Goal: Communication & Community: Answer question/provide support

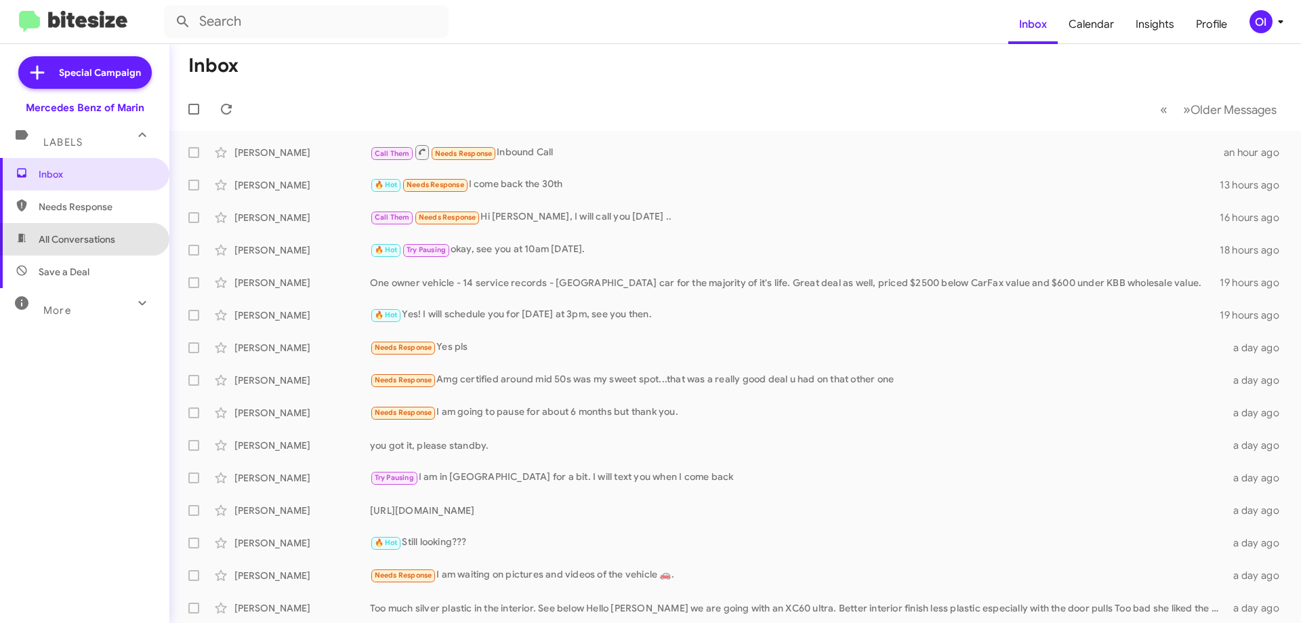
click at [98, 243] on span "All Conversations" at bounding box center [77, 239] width 77 height 14
type input "in:all-conversations"
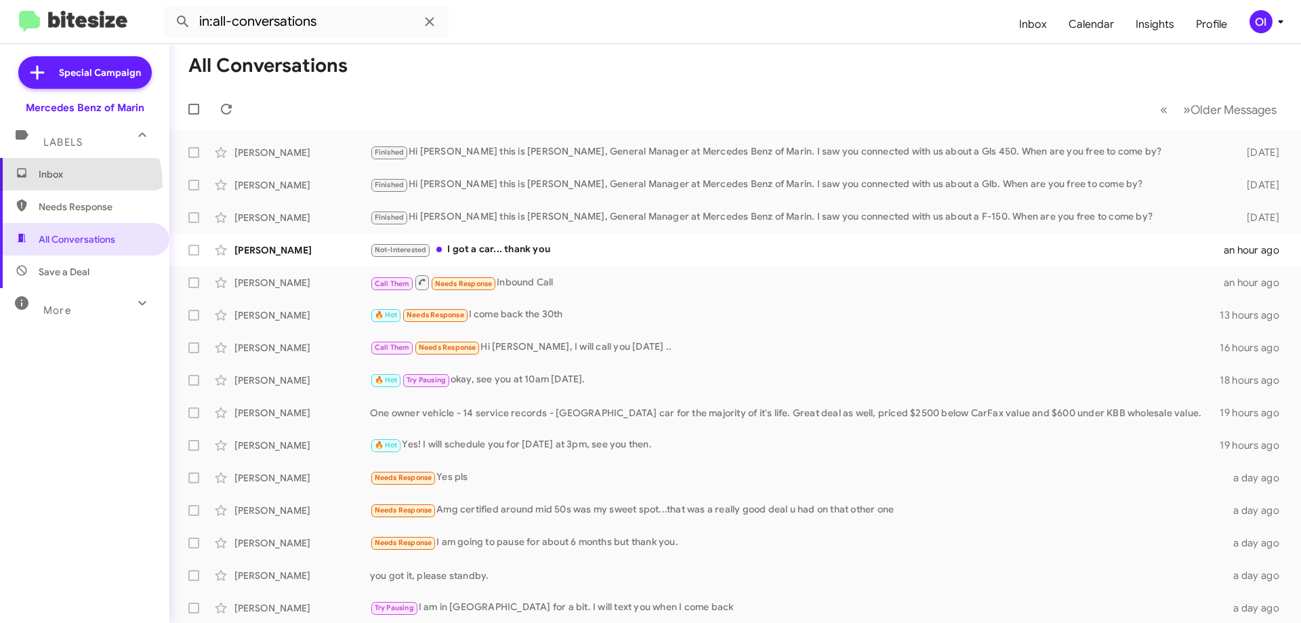
click at [32, 187] on span "Inbox" at bounding box center [84, 174] width 169 height 33
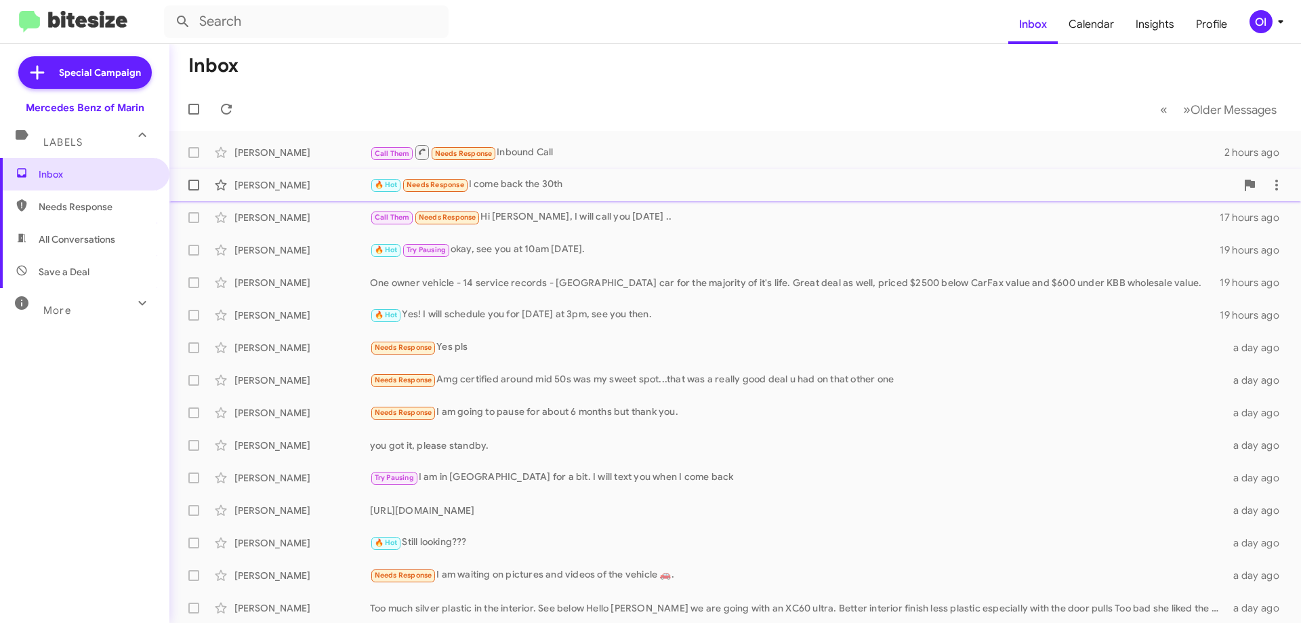
click at [537, 197] on div "[PERSON_NAME] 🔥 Hot Needs Response I come back the 30th 13 hours ago" at bounding box center [735, 184] width 1110 height 27
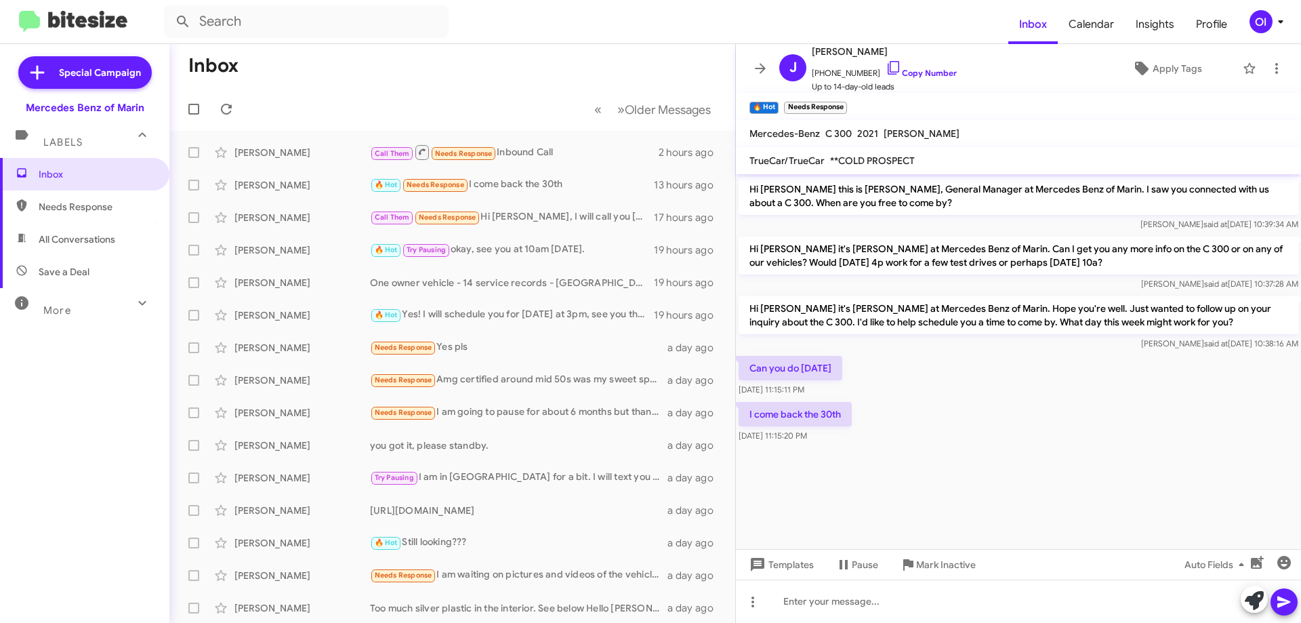
drag, startPoint x: 917, startPoint y: 432, endPoint x: 859, endPoint y: 278, distance: 164.5
click at [860, 281] on div "Hi [PERSON_NAME] this is [PERSON_NAME], General Manager at Mercedes Benz of Mar…" at bounding box center [1018, 309] width 565 height 271
click at [858, 276] on div "Hi [PERSON_NAME] it's [PERSON_NAME] at Mercedes Benz of Marin. Can I get you an…" at bounding box center [1019, 264] width 560 height 54
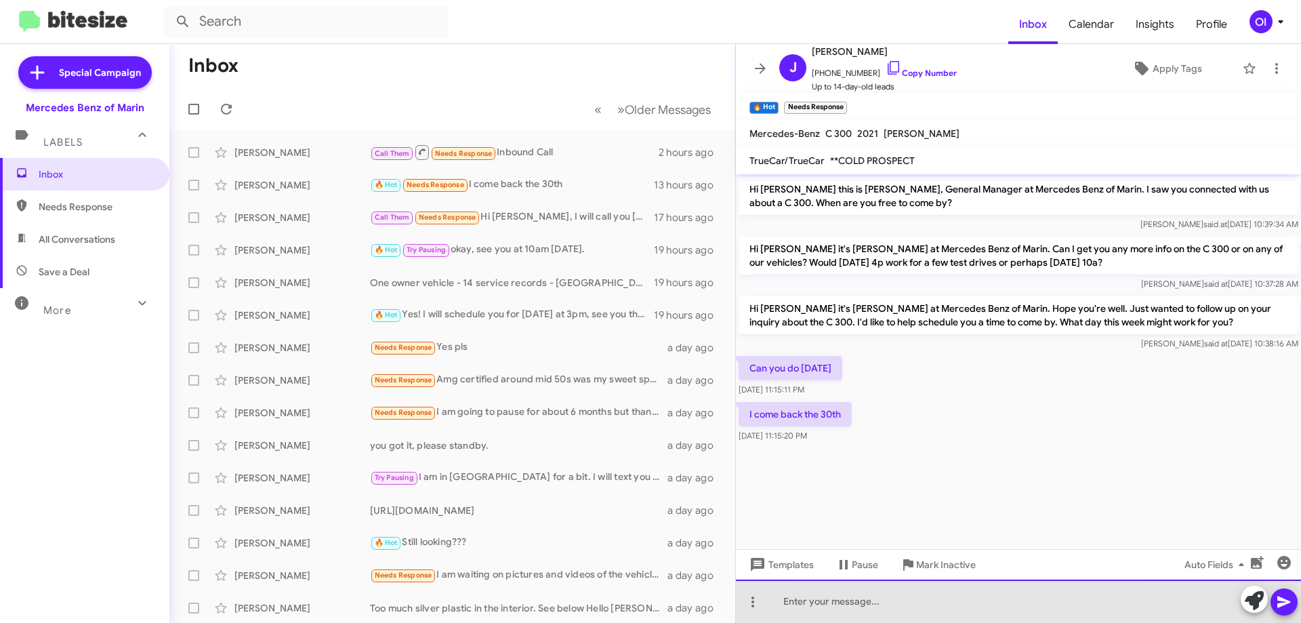
click at [962, 594] on div at bounding box center [1018, 600] width 565 height 43
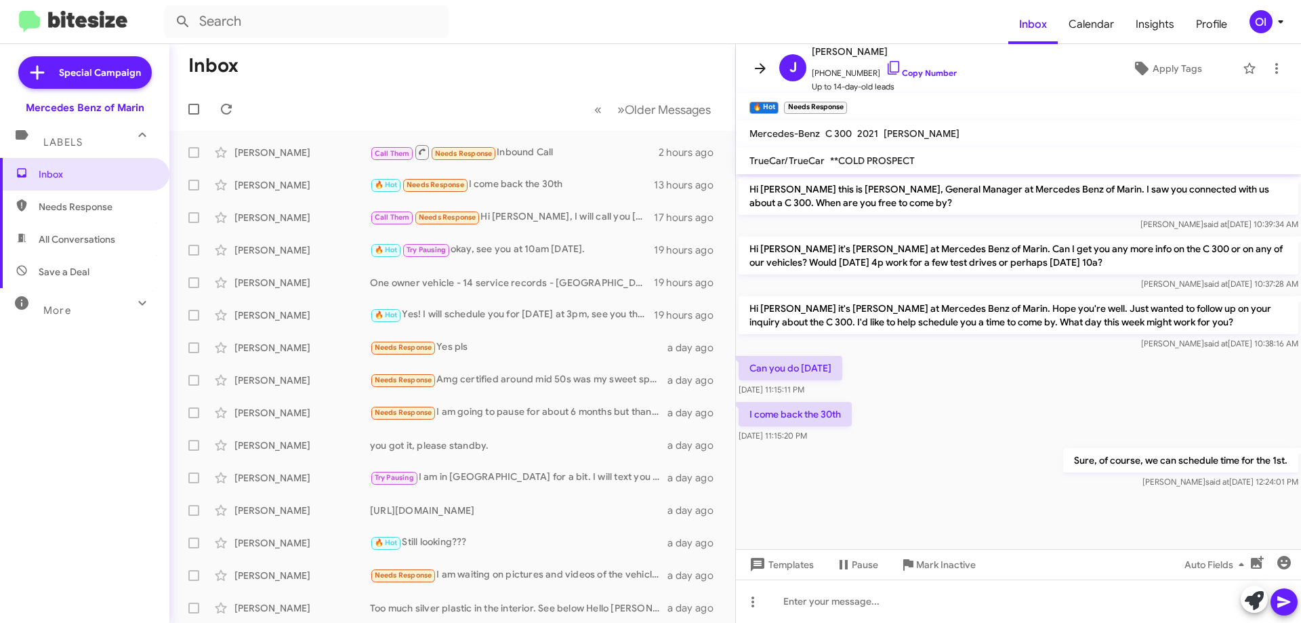
click at [760, 71] on icon at bounding box center [760, 68] width 16 height 16
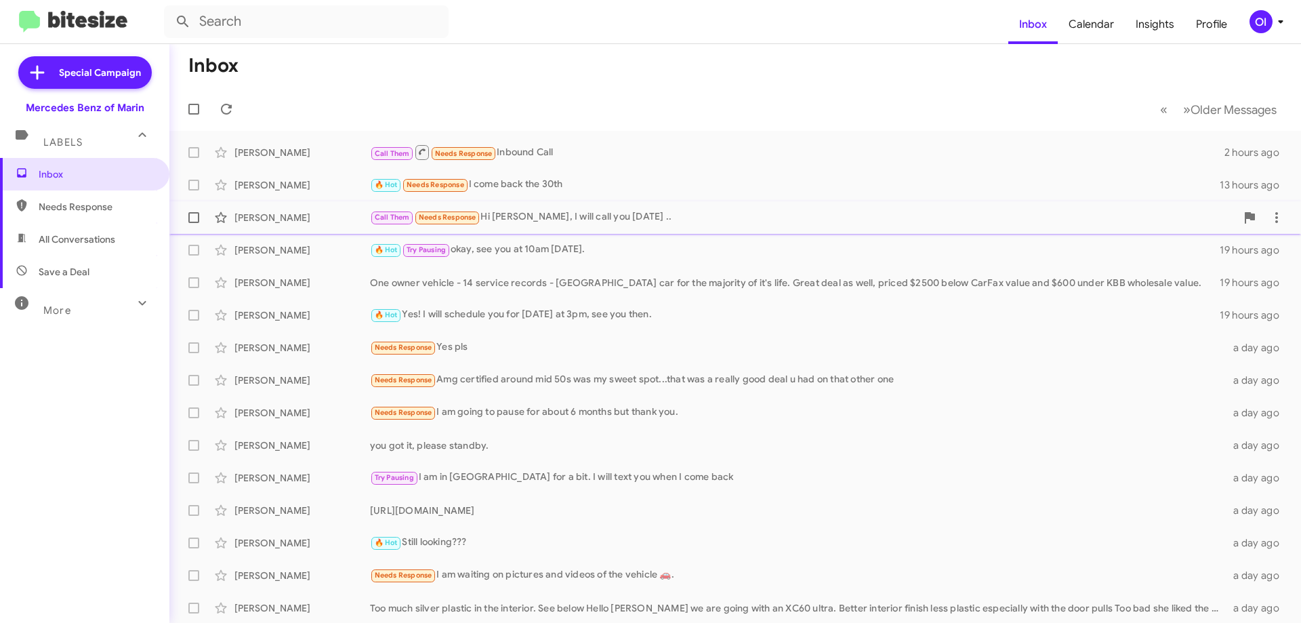
click at [459, 209] on span "Call Them Needs Response" at bounding box center [425, 217] width 110 height 16
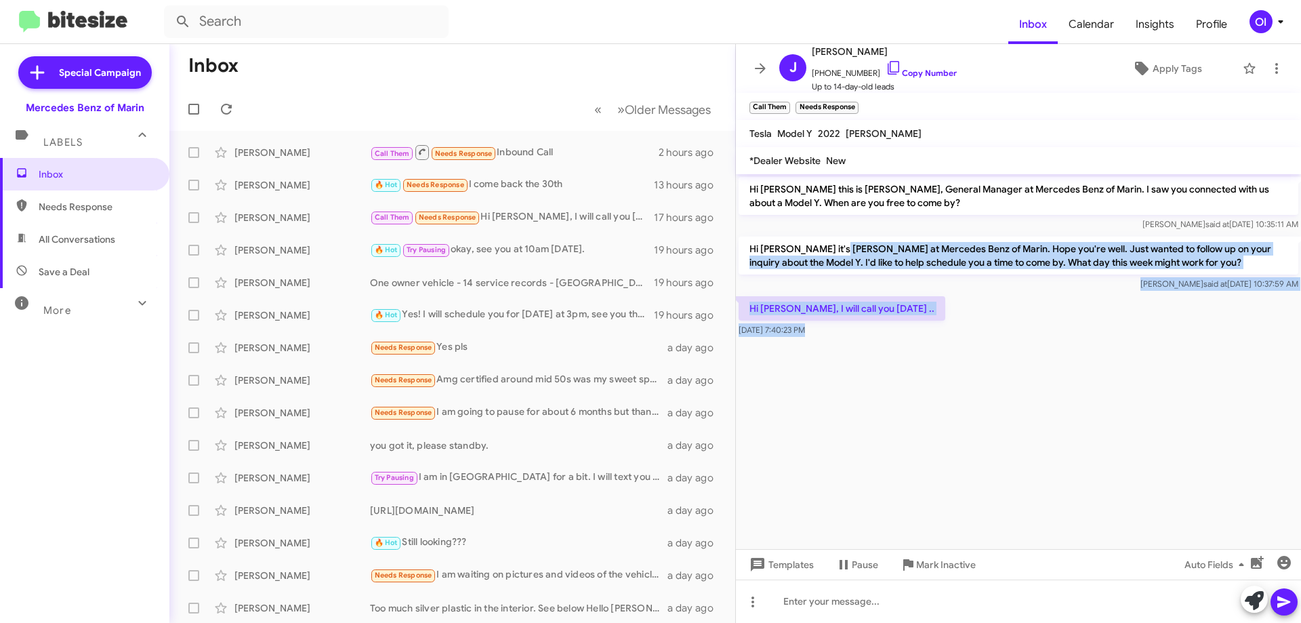
drag, startPoint x: 892, startPoint y: 362, endPoint x: 828, endPoint y: 232, distance: 144.3
click at [830, 238] on cdk-virtual-scroll-viewport "Hi [PERSON_NAME] this is [PERSON_NAME], General Manager at Mercedes Benz of Mar…" at bounding box center [1018, 361] width 565 height 375
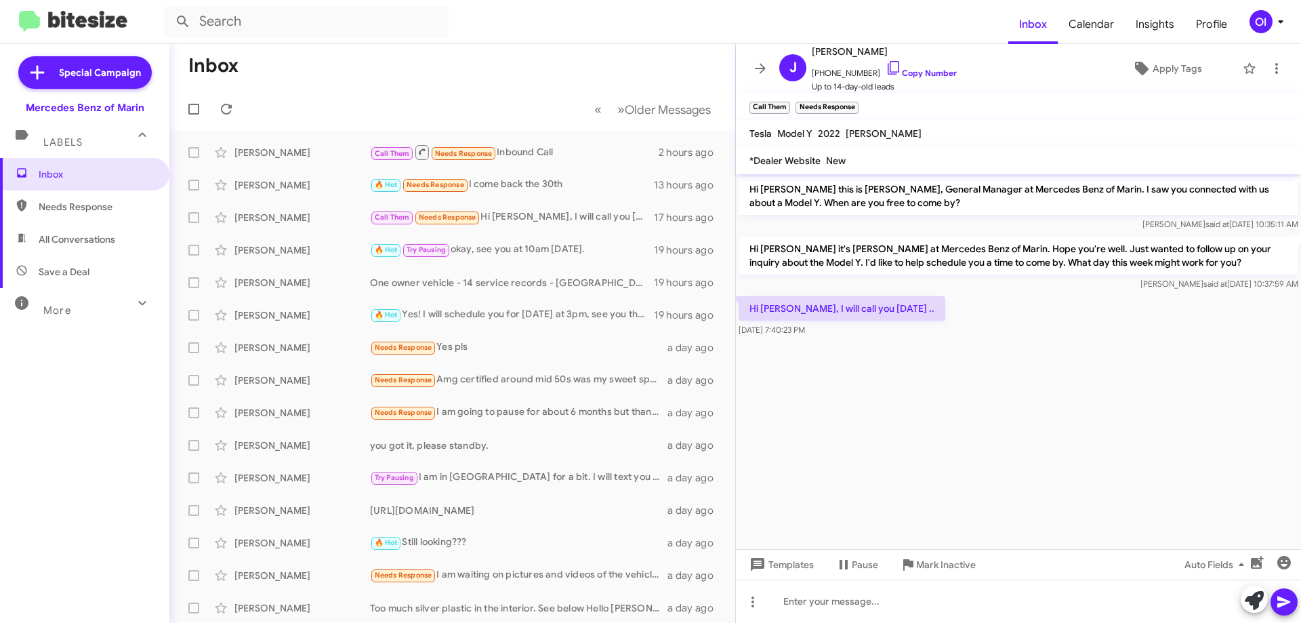
click at [828, 232] on div "Hi [PERSON_NAME] this is [PERSON_NAME], General Manager at Mercedes Benz of Mar…" at bounding box center [1018, 204] width 565 height 60
drag, startPoint x: 807, startPoint y: 215, endPoint x: 902, endPoint y: 388, distance: 197.1
click at [901, 386] on cdk-virtual-scroll-viewport "Hi [PERSON_NAME] this is [PERSON_NAME], General Manager at Mercedes Benz of Mar…" at bounding box center [1018, 361] width 565 height 375
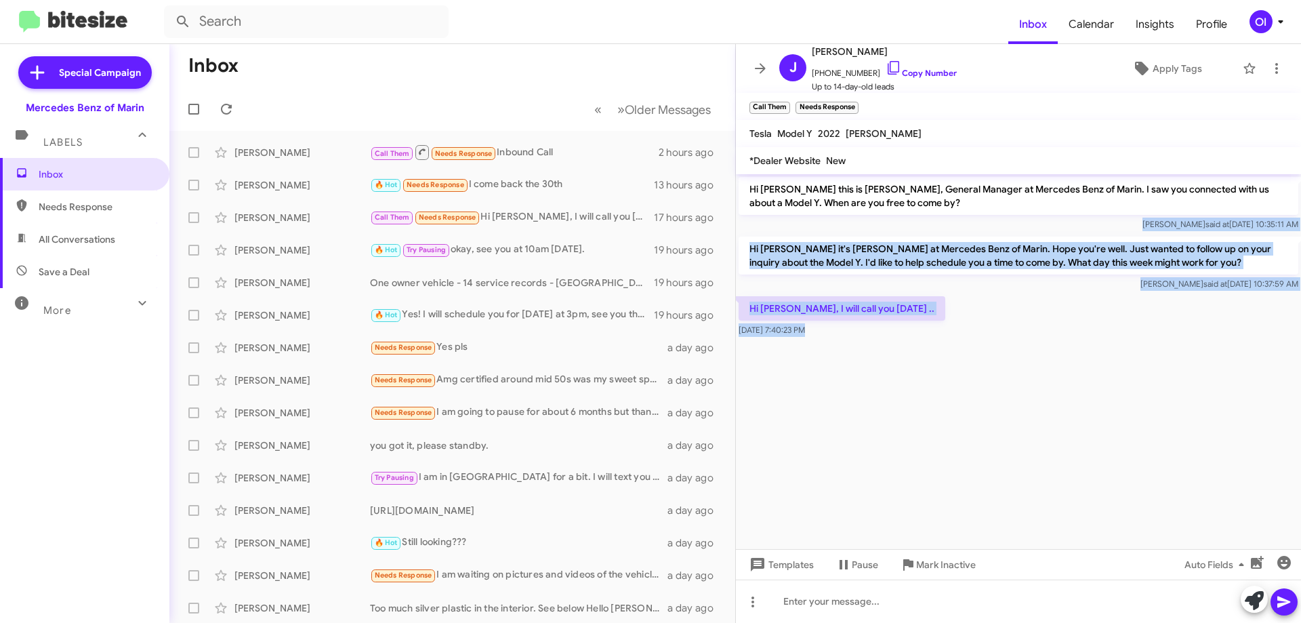
click at [902, 388] on cdk-virtual-scroll-viewport "Hi [PERSON_NAME] this is [PERSON_NAME], General Manager at Mercedes Benz of Mar…" at bounding box center [1018, 361] width 565 height 375
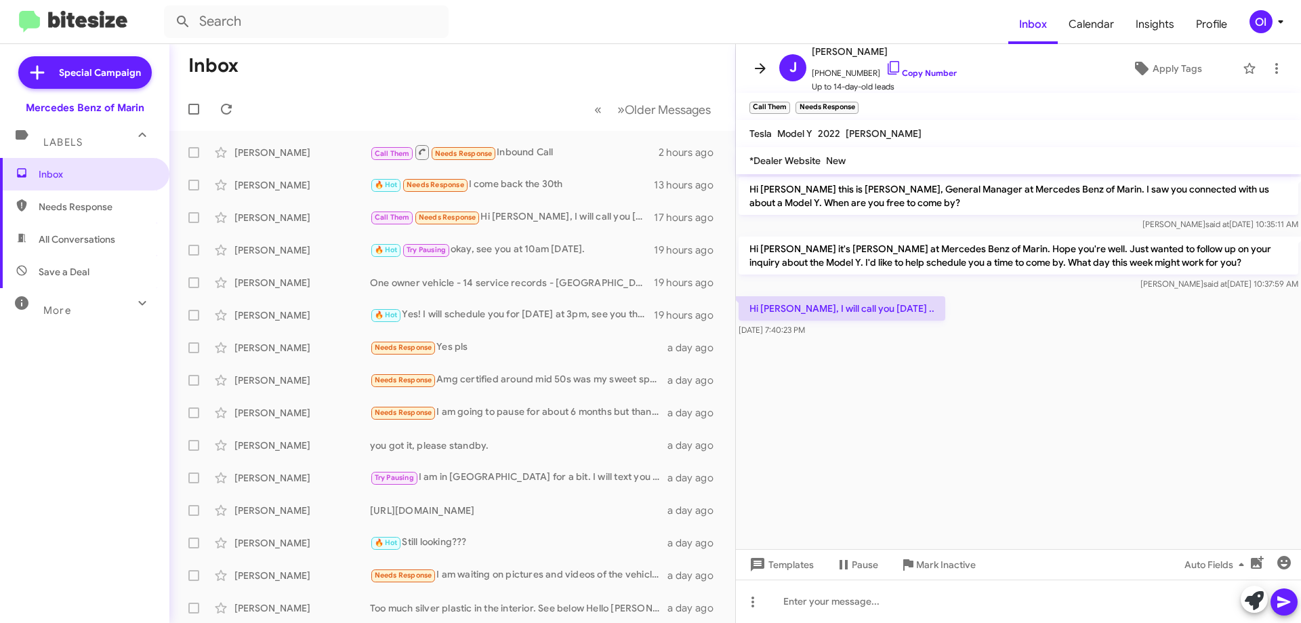
click at [760, 66] on icon at bounding box center [760, 68] width 16 height 16
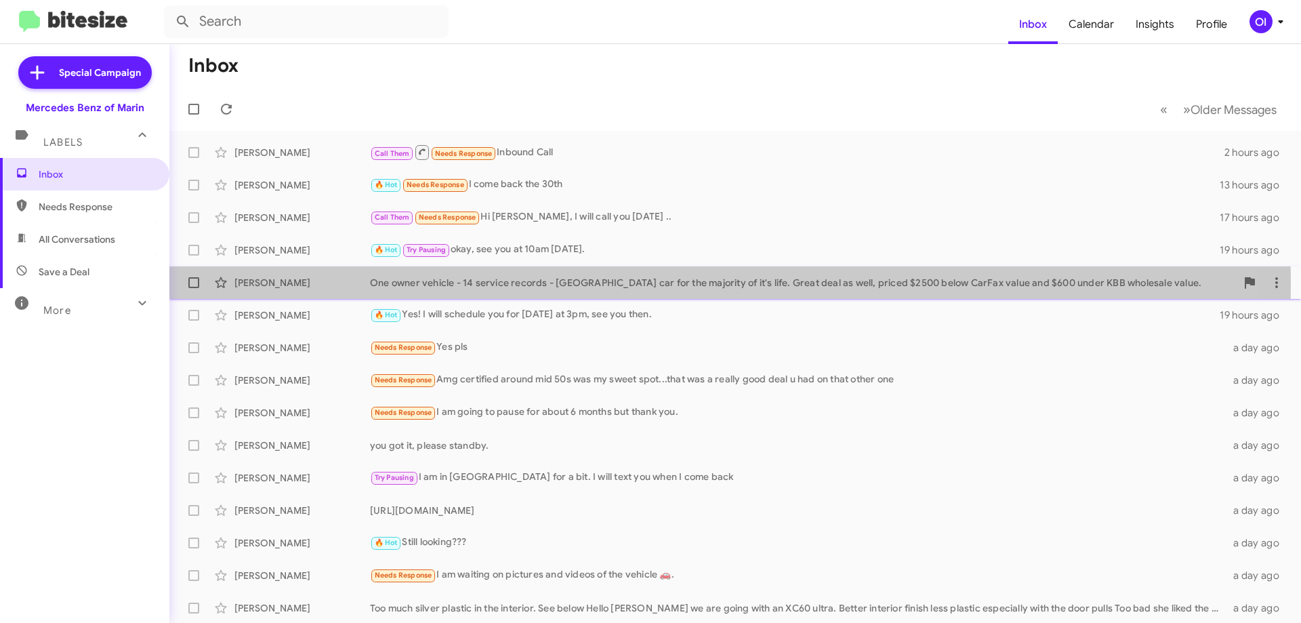
click at [413, 285] on div "One owner vehicle - 14 service records - [GEOGRAPHIC_DATA] car for the majority…" at bounding box center [803, 283] width 866 height 14
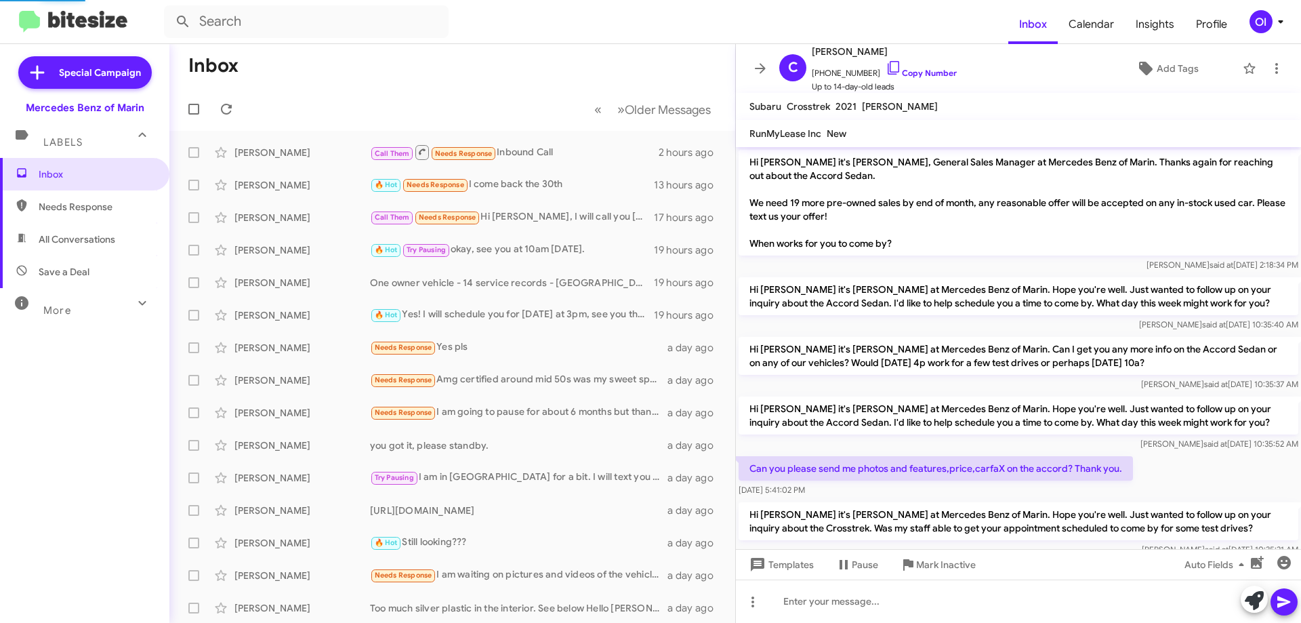
scroll to position [255, 0]
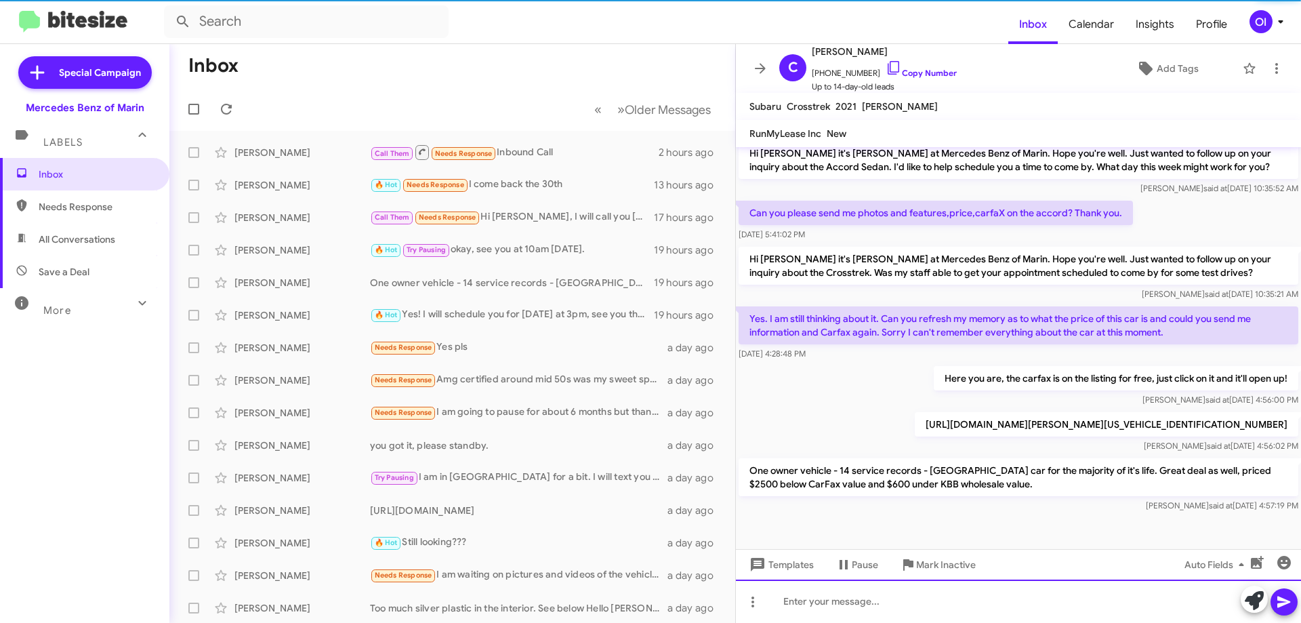
click at [1008, 604] on div at bounding box center [1018, 600] width 565 height 43
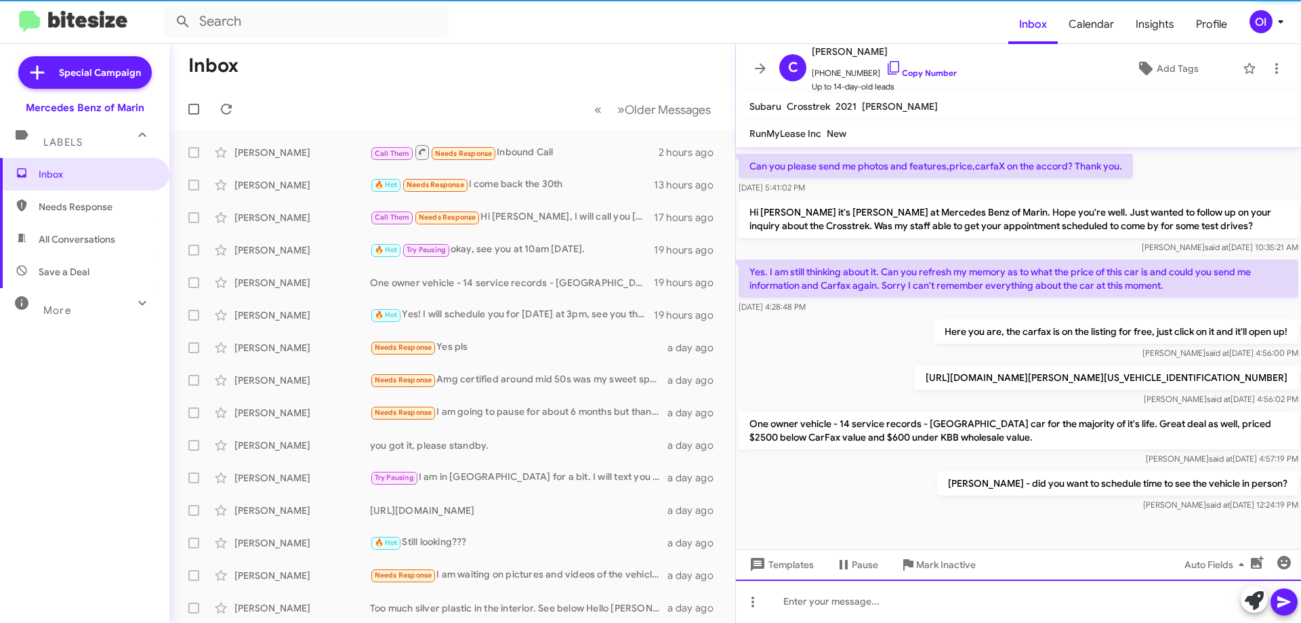
scroll to position [305, 0]
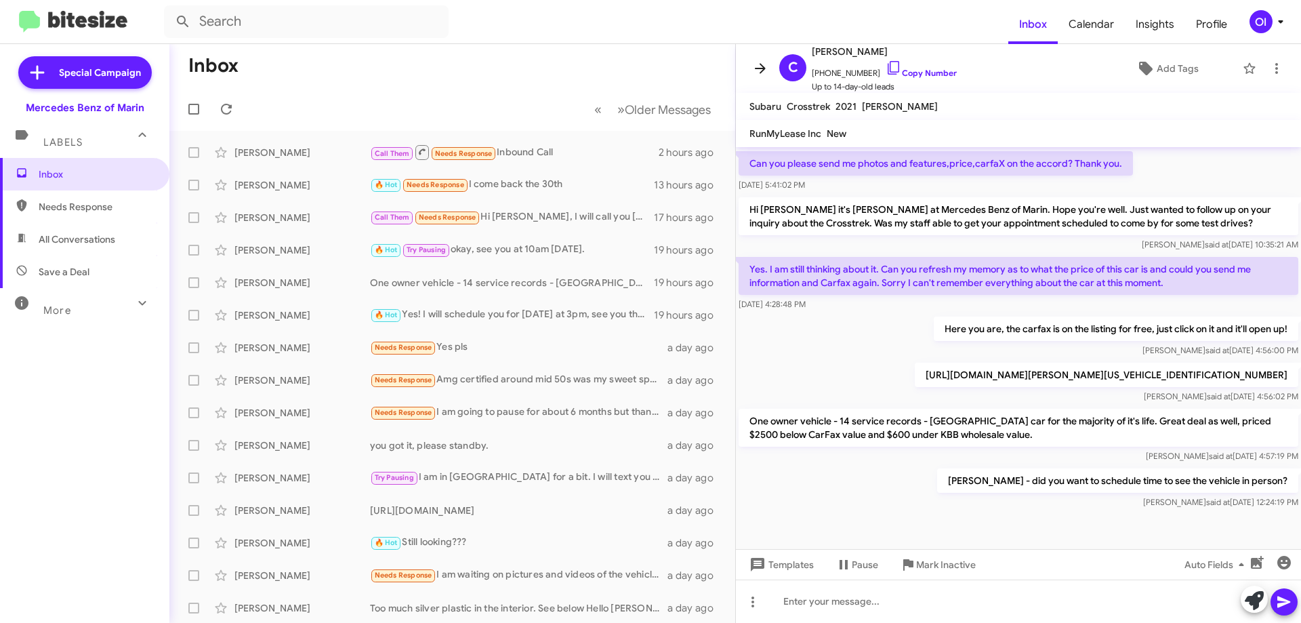
click at [767, 68] on icon at bounding box center [760, 68] width 16 height 16
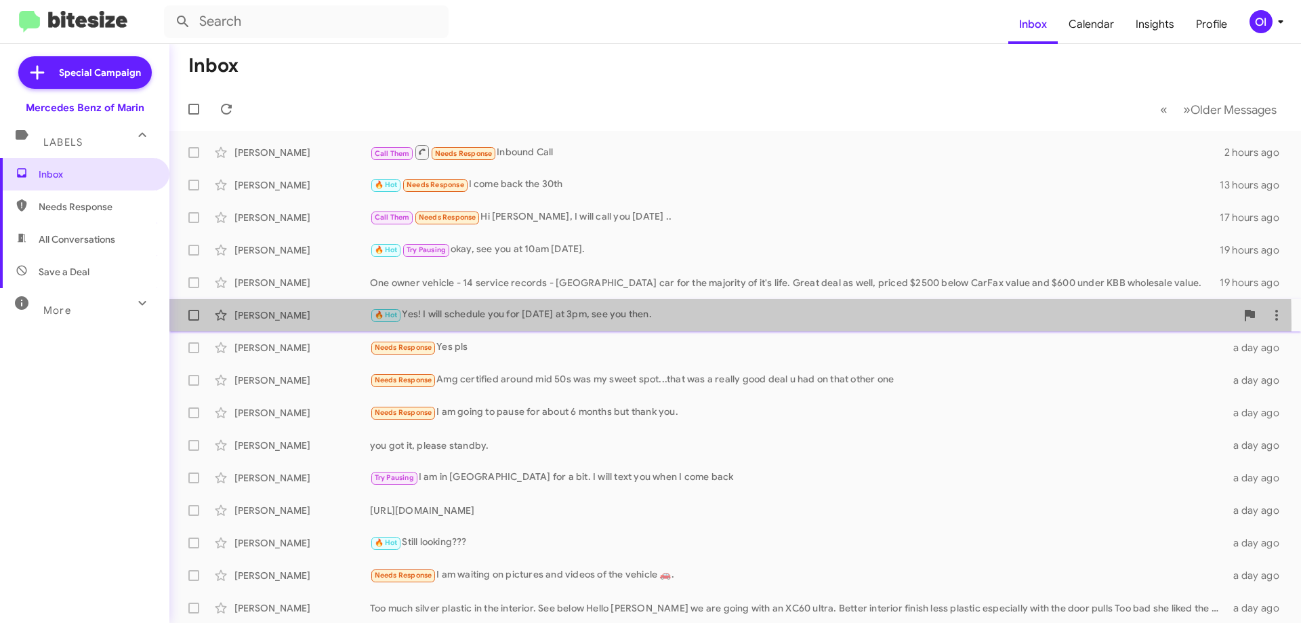
click at [431, 325] on div "[PERSON_NAME] 🔥 Hot Yes! I will schedule you for [DATE] at 3pm, see you then. 1…" at bounding box center [735, 315] width 1110 height 27
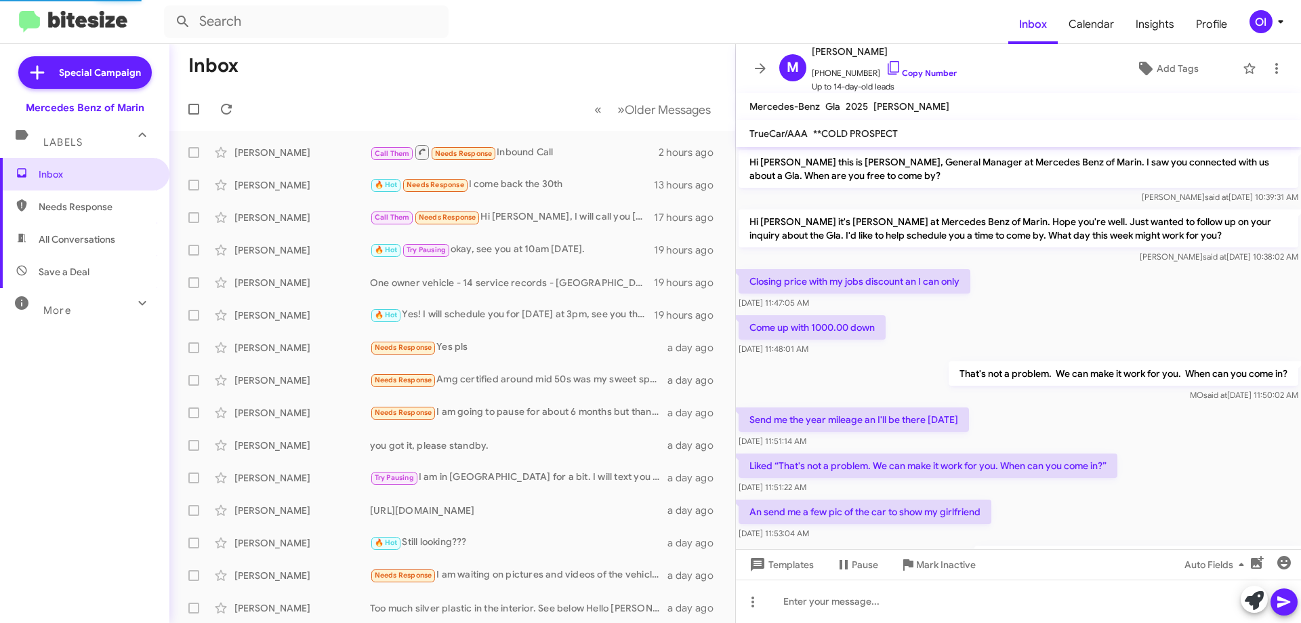
scroll to position [381, 0]
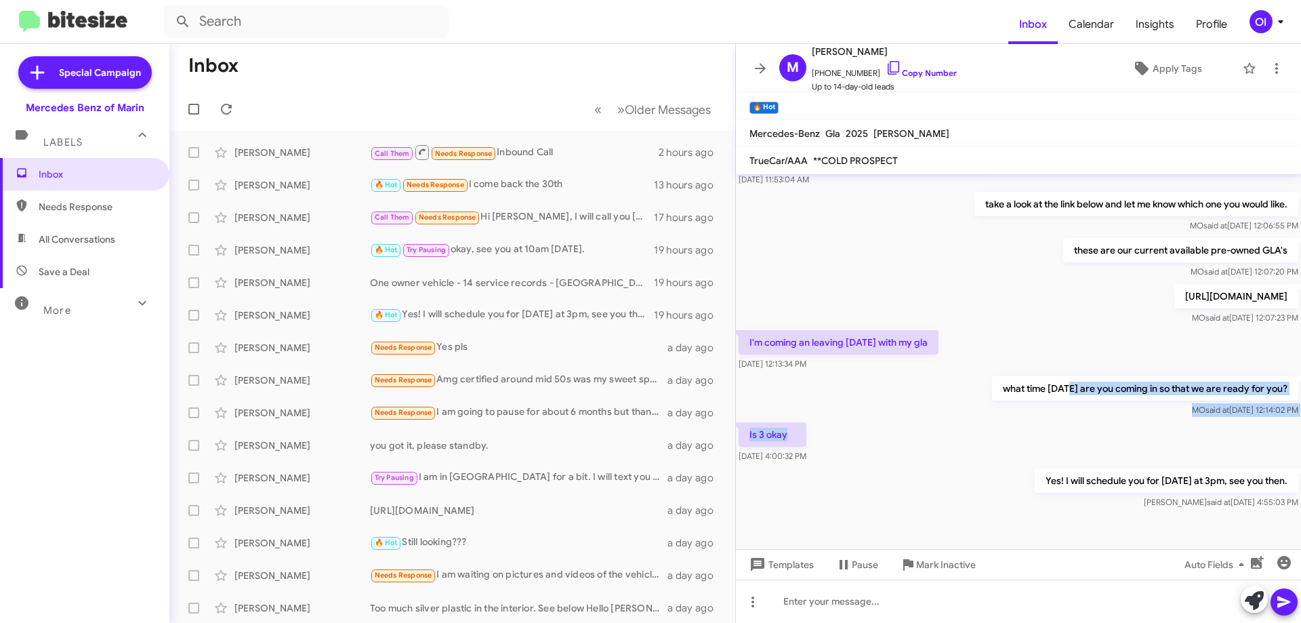
drag, startPoint x: 1035, startPoint y: 388, endPoint x: 1071, endPoint y: 476, distance: 94.3
click at [1067, 470] on div "Hi [PERSON_NAME] this is [PERSON_NAME], General Manager at Mercedes Benz of Mar…" at bounding box center [1018, 152] width 565 height 718
click at [1071, 466] on div "Is 3 okay [DATE] 4:00:32 PM" at bounding box center [1018, 442] width 565 height 46
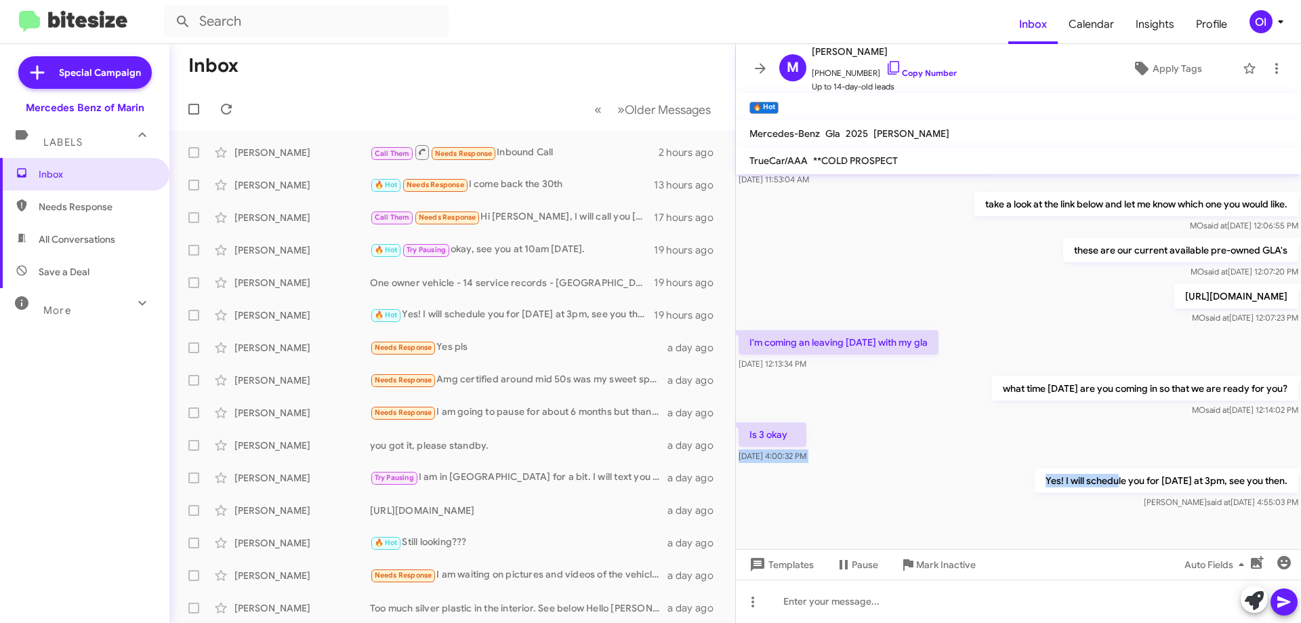
drag, startPoint x: 1052, startPoint y: 447, endPoint x: 1031, endPoint y: 426, distance: 29.2
click at [1045, 440] on div "Hi [PERSON_NAME] this is [PERSON_NAME], General Manager at Mercedes Benz of Mar…" at bounding box center [1018, 152] width 565 height 718
click at [1031, 417] on div "MO said at [DATE] 12:14:02 PM" at bounding box center [1145, 410] width 306 height 14
click at [767, 70] on span at bounding box center [760, 68] width 27 height 16
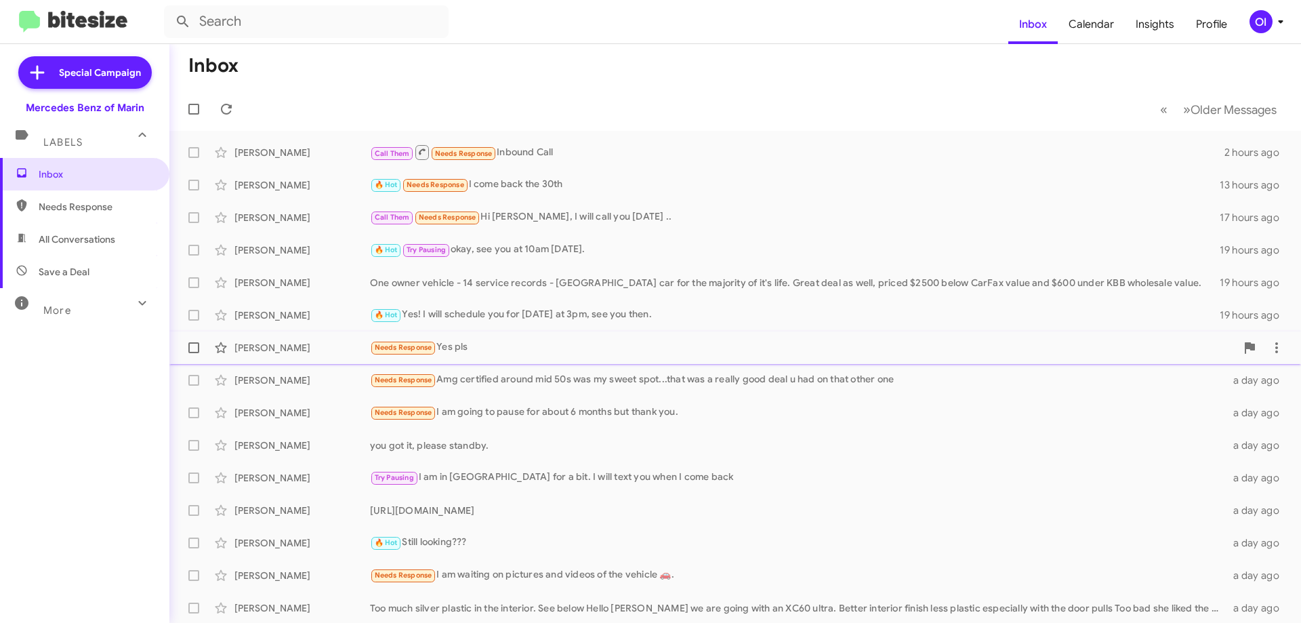
click at [493, 340] on div "Needs Response Yes pls" at bounding box center [803, 348] width 866 height 16
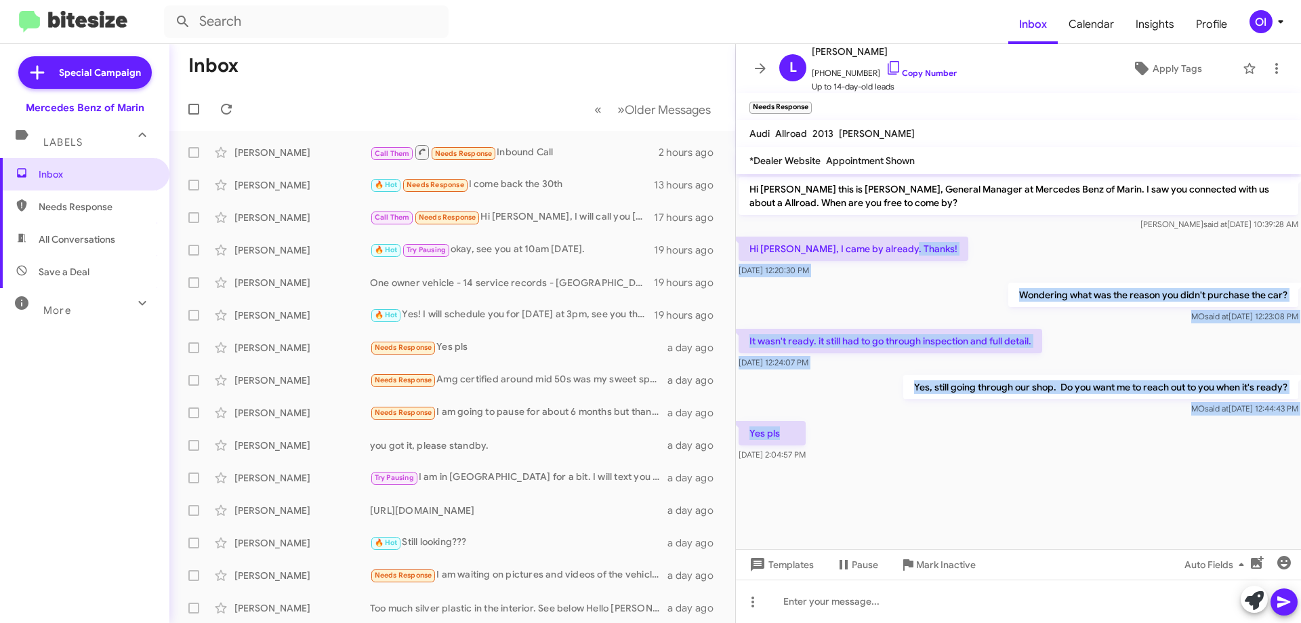
drag, startPoint x: 1018, startPoint y: 272, endPoint x: 1073, endPoint y: 458, distance: 194.5
click at [1073, 455] on div "Hi [PERSON_NAME] this is [PERSON_NAME], General Manager at Mercedes Benz of Mar…" at bounding box center [1018, 319] width 565 height 290
click at [1073, 459] on div "Yes pls [DATE] 2:04:57 PM" at bounding box center [1018, 441] width 565 height 46
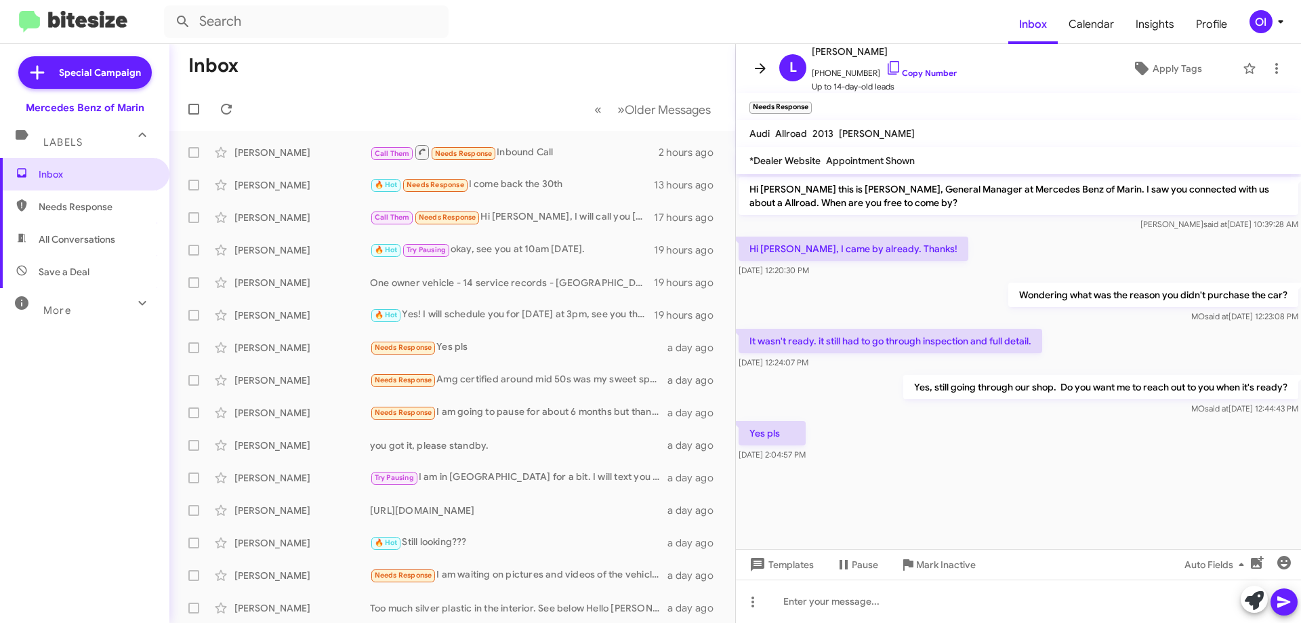
click at [758, 70] on icon at bounding box center [760, 68] width 16 height 16
